Goal: Obtain resource: Obtain resource

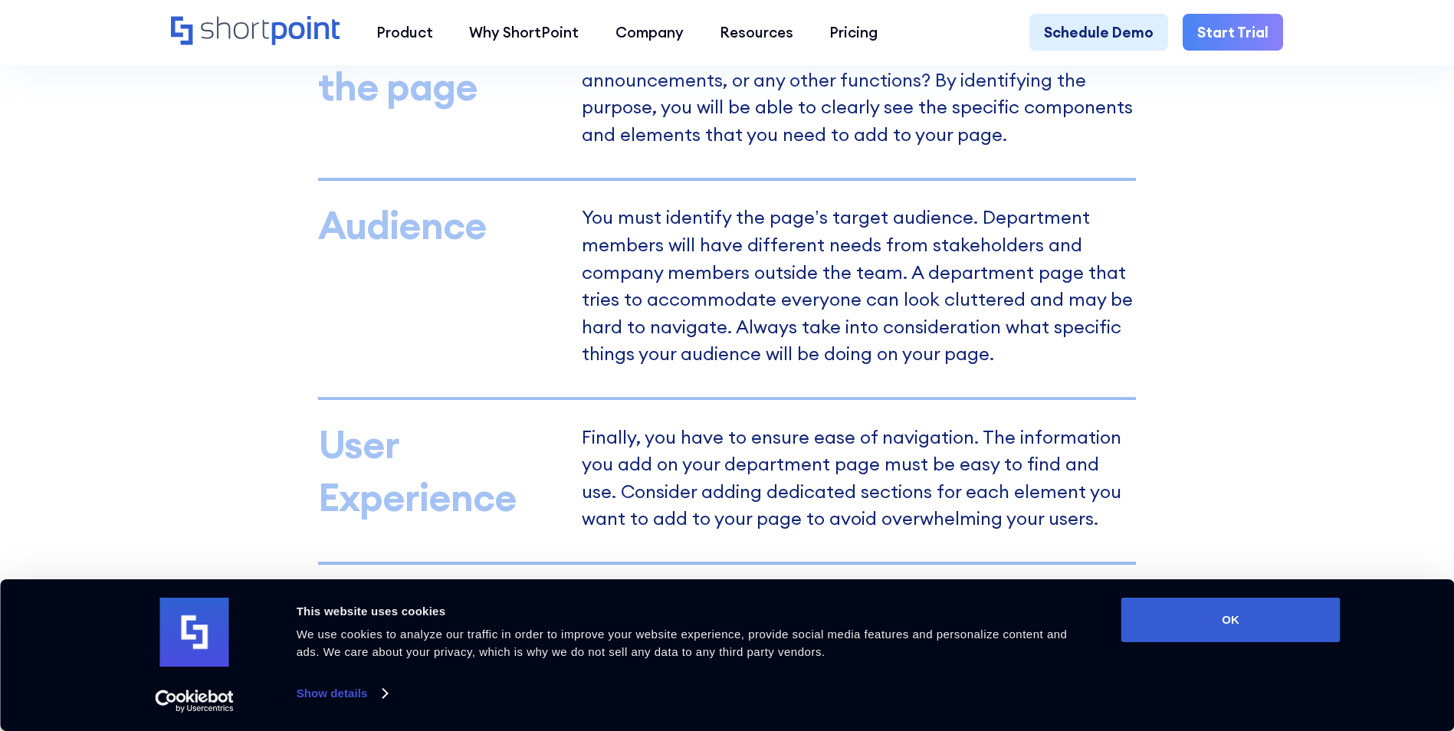
drag, startPoint x: 1257, startPoint y: 618, endPoint x: 1240, endPoint y: 563, distance: 57.7
click at [1257, 618] on button "OK" at bounding box center [1231, 620] width 219 height 44
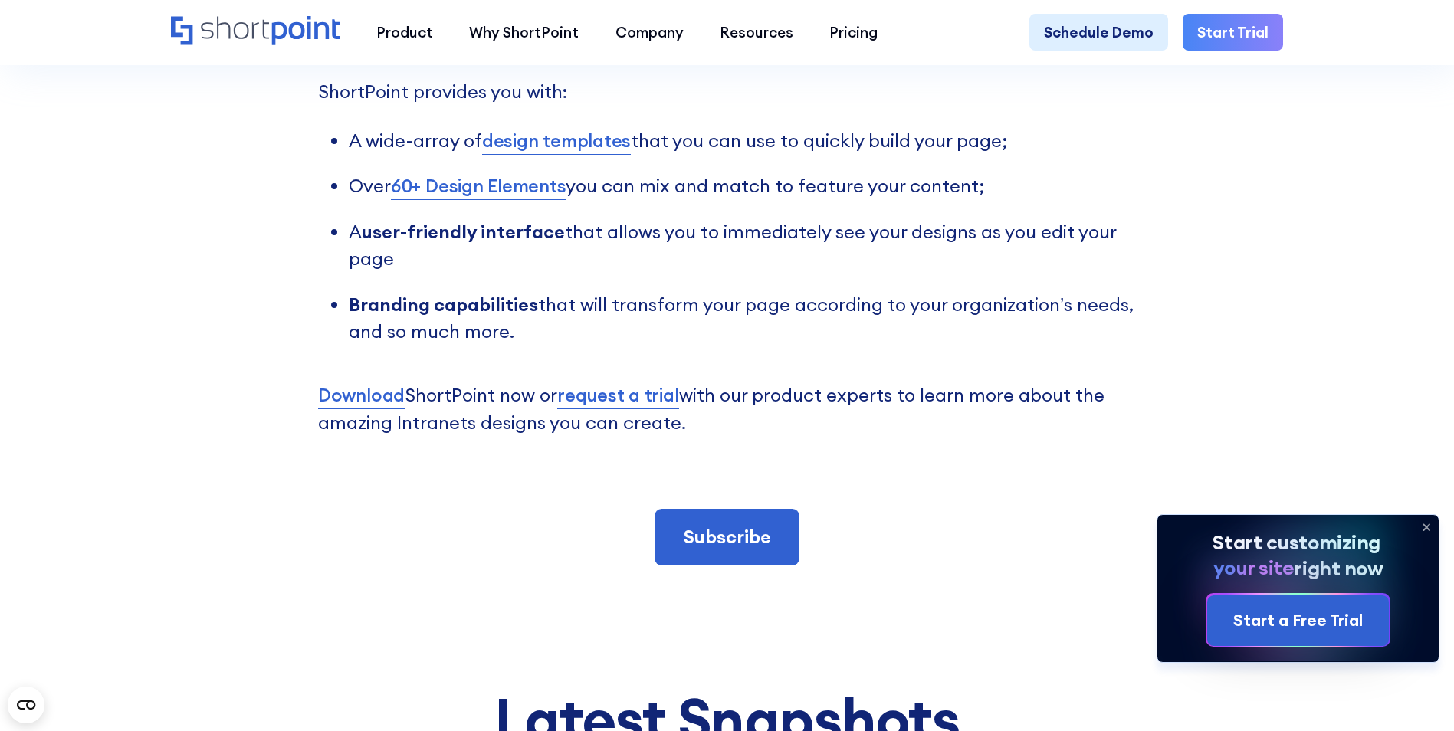
scroll to position [3475, 0]
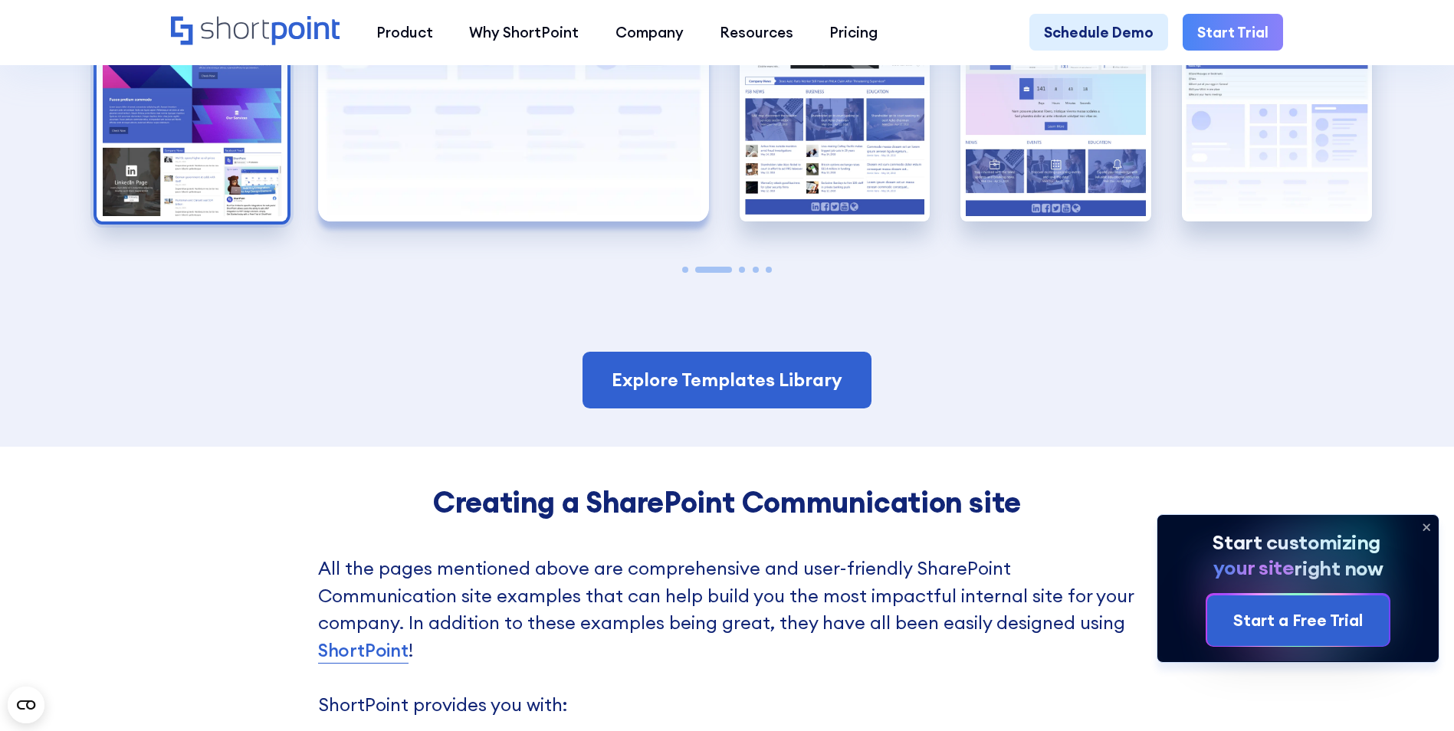
click at [197, 201] on img "1 / 5" at bounding box center [192, 104] width 191 height 234
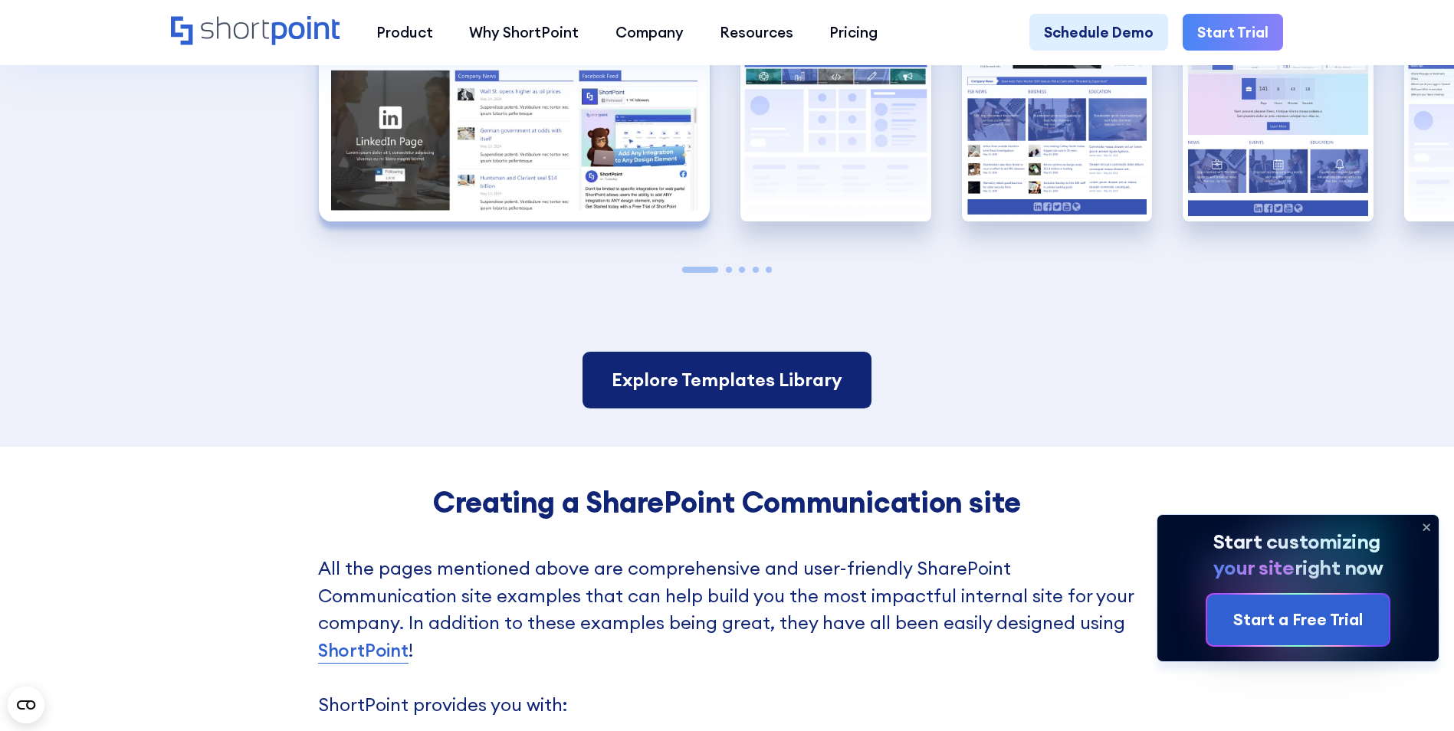
click at [732, 409] on link "Explore Templates Library" at bounding box center [727, 380] width 289 height 57
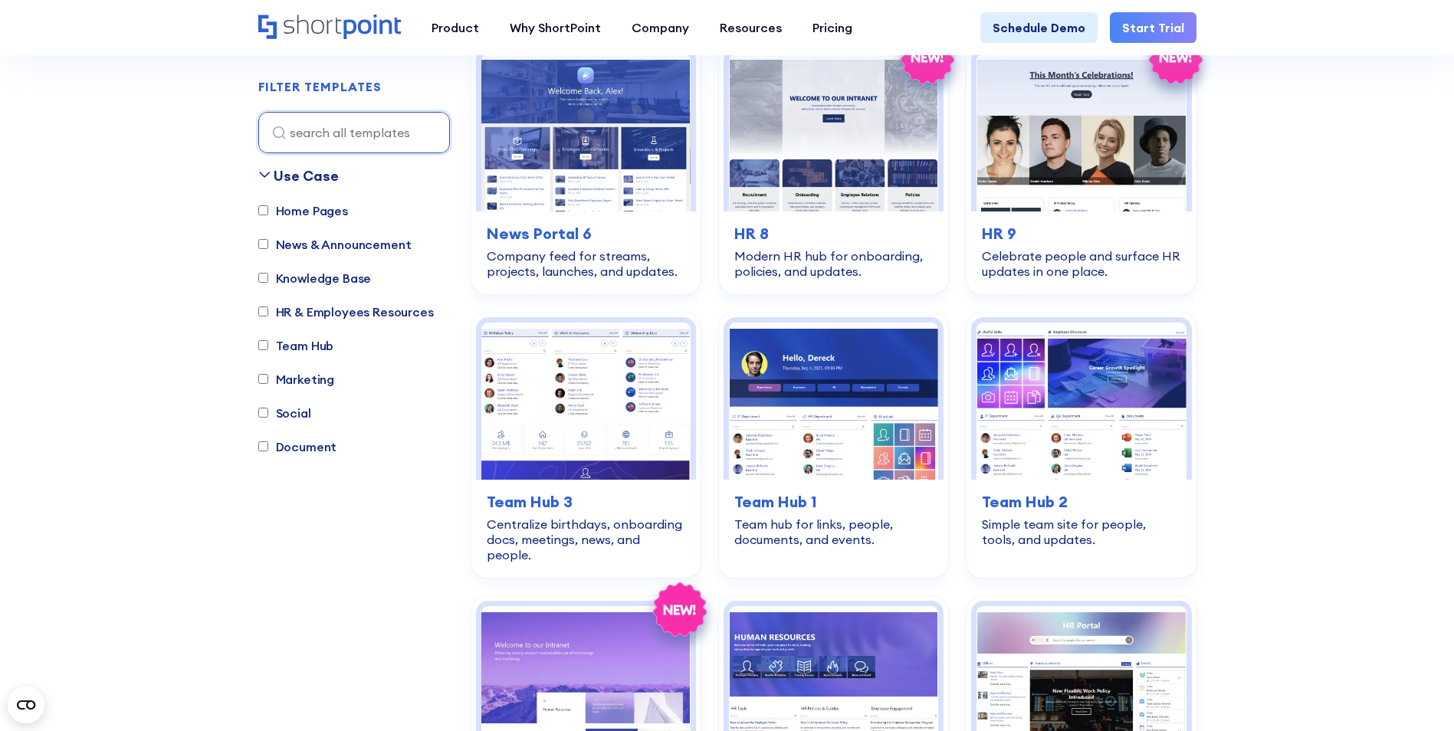
scroll to position [1227, 0]
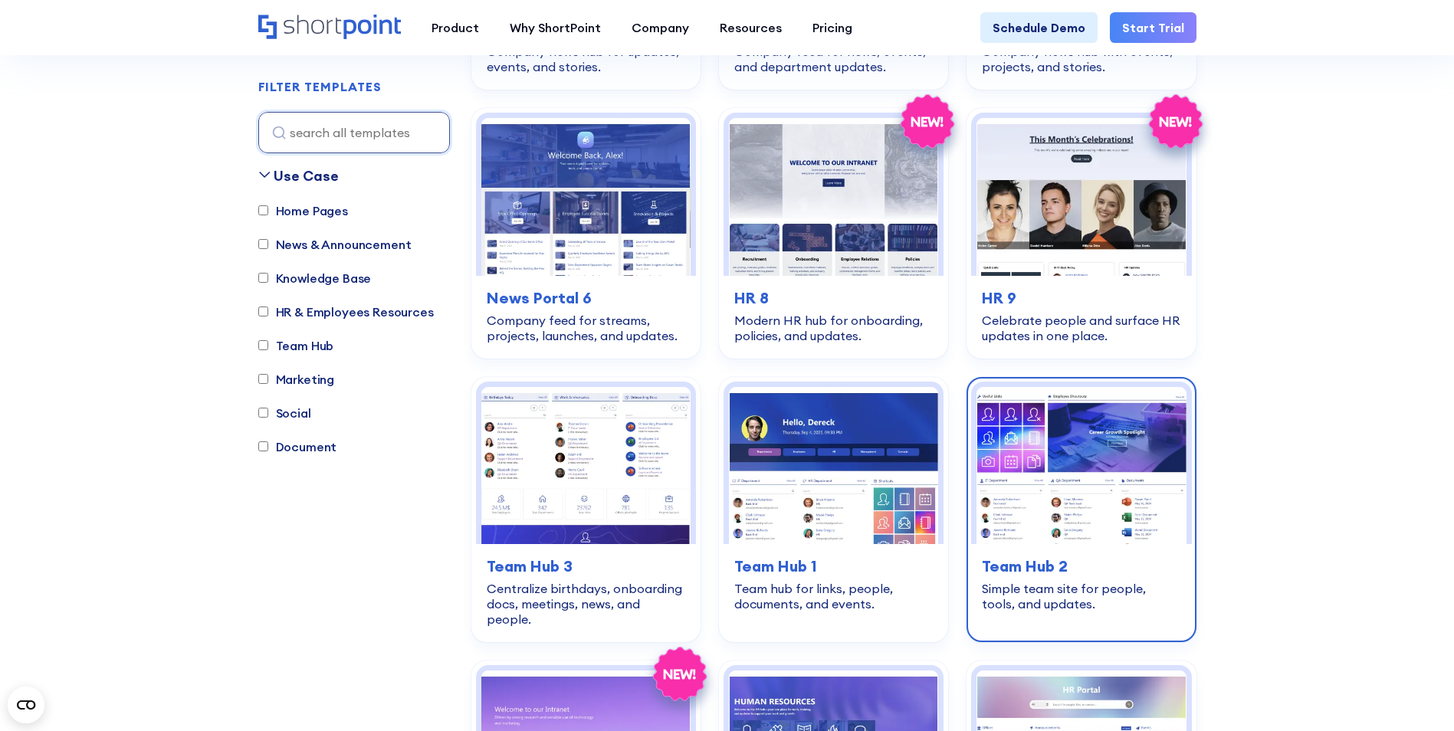
click at [1084, 434] on img at bounding box center [1081, 465] width 209 height 157
